Goal: Task Accomplishment & Management: Use online tool/utility

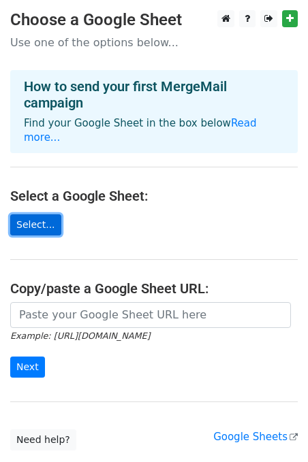
click at [48, 215] on link "Select..." at bounding box center [35, 225] width 51 height 21
click at [37, 215] on link "Select..." at bounding box center [35, 225] width 51 height 21
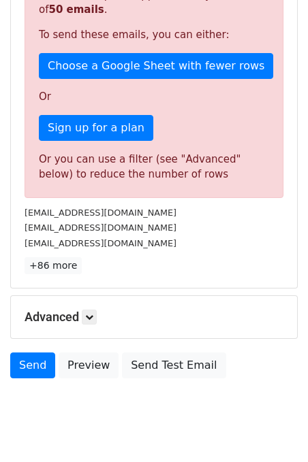
scroll to position [387, 0]
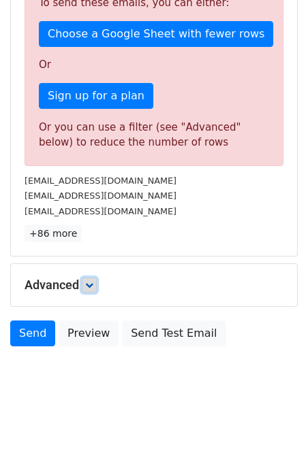
click at [92, 281] on icon at bounding box center [89, 285] width 8 height 8
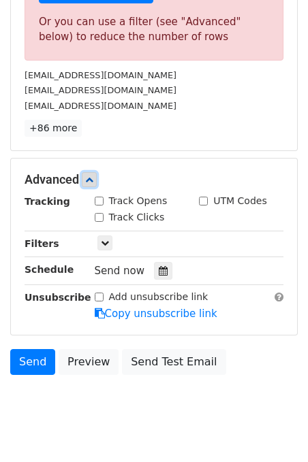
scroll to position [495, 0]
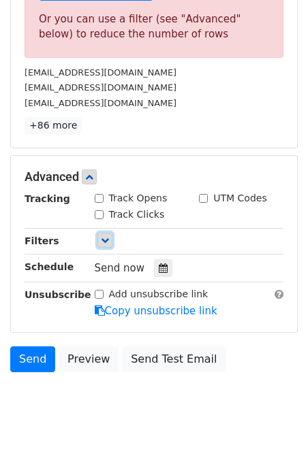
click at [108, 242] on icon at bounding box center [105, 240] width 8 height 8
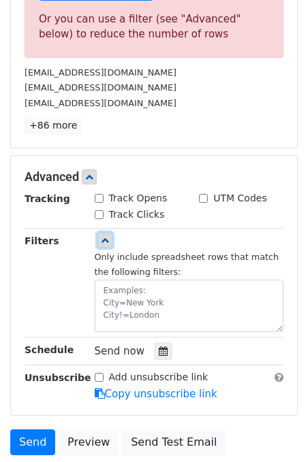
click at [104, 236] on icon at bounding box center [105, 240] width 8 height 8
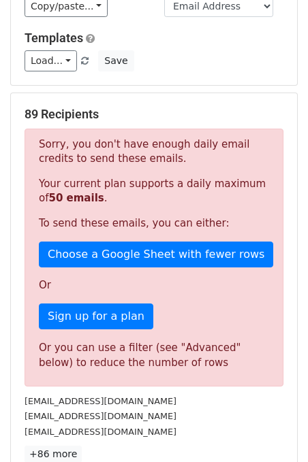
scroll to position [168, 0]
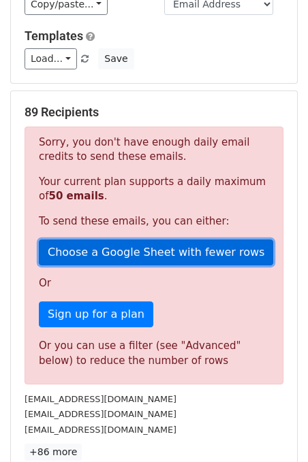
click at [222, 258] on link "Choose a Google Sheet with fewer rows" at bounding box center [156, 253] width 234 height 26
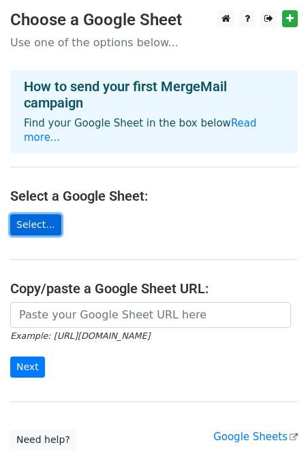
click at [44, 215] on link "Select..." at bounding box center [35, 225] width 51 height 21
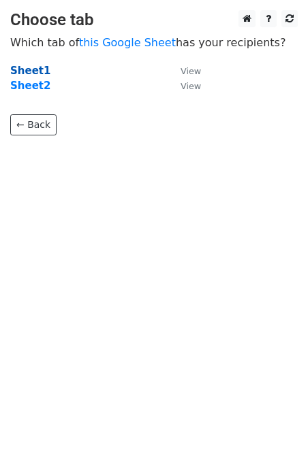
click at [22, 69] on strong "Sheet1" at bounding box center [30, 71] width 40 height 12
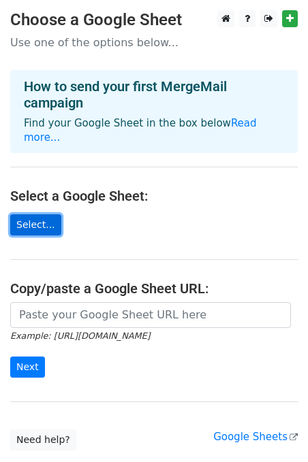
click at [43, 215] on link "Select..." at bounding box center [35, 225] width 51 height 21
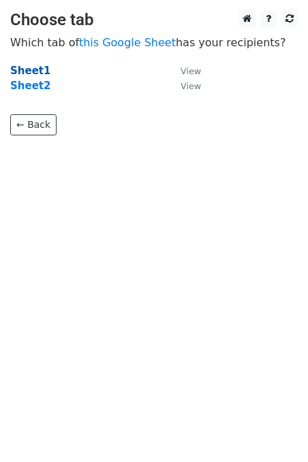
click at [33, 65] on strong "Sheet1" at bounding box center [30, 71] width 40 height 12
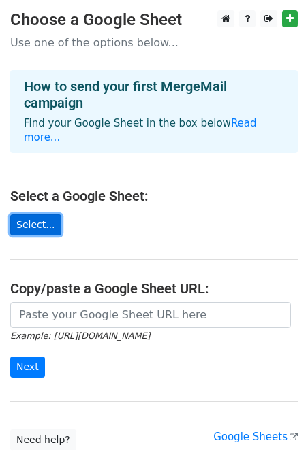
click at [47, 217] on link "Select..." at bounding box center [35, 225] width 51 height 21
